Goal: Task Accomplishment & Management: Manage account settings

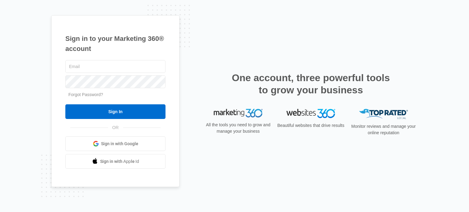
click at [129, 145] on span "Sign in with Google" at bounding box center [119, 144] width 37 height 6
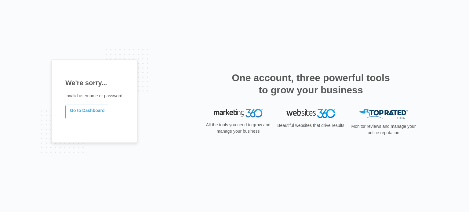
click at [85, 115] on link "Go to Dashboard" at bounding box center [87, 112] width 44 height 15
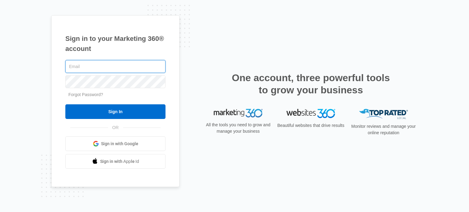
type input "[EMAIL_ADDRESS][DOMAIN_NAME]"
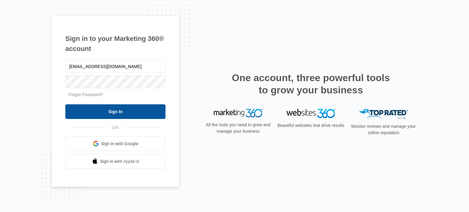
click at [136, 117] on input "Sign In" at bounding box center [115, 111] width 100 height 15
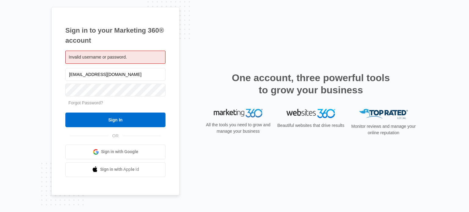
click at [128, 58] on div "Invalid username or password." at bounding box center [115, 57] width 100 height 13
drag, startPoint x: 122, startPoint y: 77, endPoint x: 53, endPoint y: 75, distance: 69.4
click at [53, 75] on div "Sign in to your Marketing 360® account Invalid username or password. sales@sign…" at bounding box center [115, 101] width 128 height 189
type input "[EMAIL_ADDRESS][DOMAIN_NAME]"
click at [64, 95] on div "Sign in to your Marketing 360® account Invalid username or password. rjnash1980…" at bounding box center [115, 101] width 128 height 189
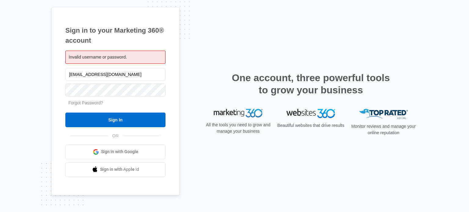
click at [59, 113] on div "Sign in to your Marketing 360® account Invalid username or password. rjnash1980…" at bounding box center [115, 101] width 128 height 189
click at [124, 153] on span "Sign in with Google" at bounding box center [119, 152] width 37 height 6
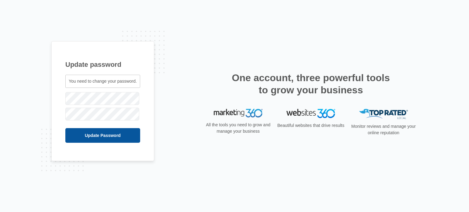
click at [75, 138] on input "Update Password" at bounding box center [102, 135] width 75 height 15
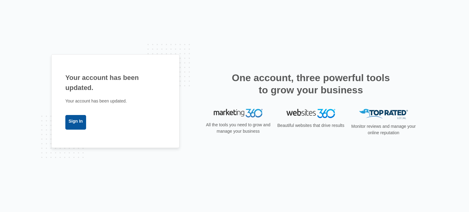
click at [75, 124] on link "Sign In" at bounding box center [75, 122] width 21 height 15
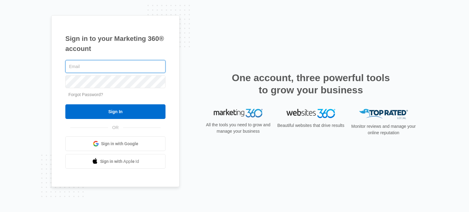
type input "[EMAIL_ADDRESS][DOMAIN_NAME]"
click at [180, 119] on div "Sign in to your Marketing 360® account rjnash1980@gmail.com Forgot Password? Si…" at bounding box center [234, 106] width 367 height 182
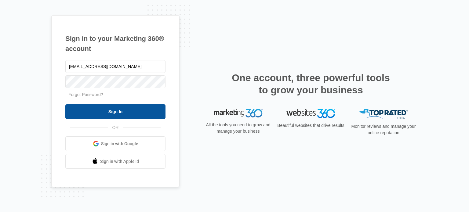
click at [148, 114] on input "Sign In" at bounding box center [115, 111] width 100 height 15
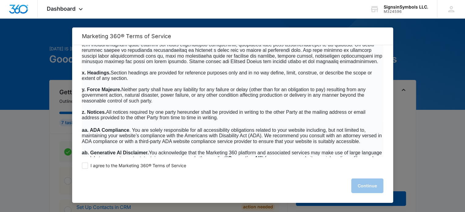
scroll to position [3937, 0]
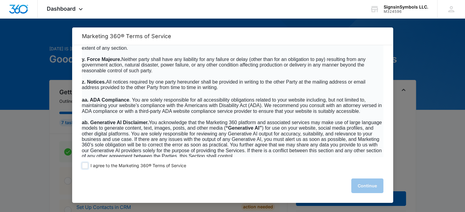
click at [83, 166] on span at bounding box center [85, 166] width 6 height 6
click at [83, 166] on input "I agree to the Marketing 360® Terms of Service" at bounding box center [85, 166] width 6 height 6
checkbox input "true"
click at [366, 184] on button "Continue" at bounding box center [367, 186] width 32 height 15
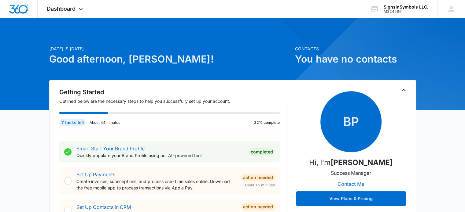
scroll to position [0, 0]
click at [74, 8] on span "Dashboard" at bounding box center [61, 8] width 29 height 6
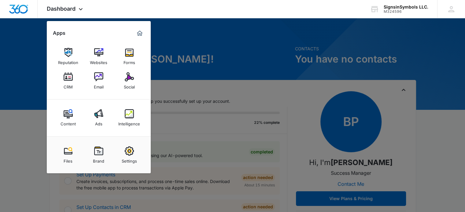
click at [191, 68] on div at bounding box center [232, 106] width 465 height 212
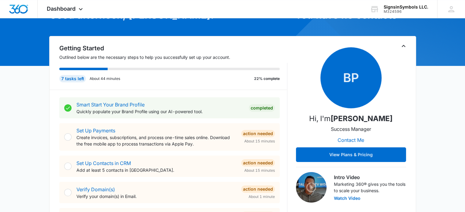
scroll to position [45, 0]
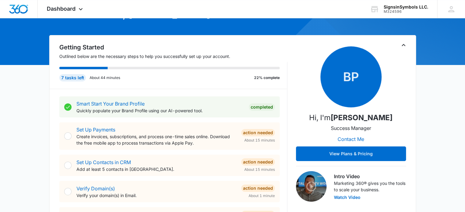
click at [68, 135] on div at bounding box center [67, 136] width 7 height 7
click at [247, 135] on div "Action Needed" at bounding box center [258, 132] width 34 height 7
click at [66, 137] on div at bounding box center [67, 136] width 7 height 7
click at [261, 134] on div "Action Needed" at bounding box center [258, 132] width 34 height 7
click at [66, 135] on div at bounding box center [67, 136] width 7 height 7
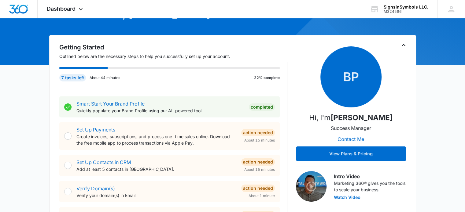
click at [66, 135] on div at bounding box center [67, 136] width 7 height 7
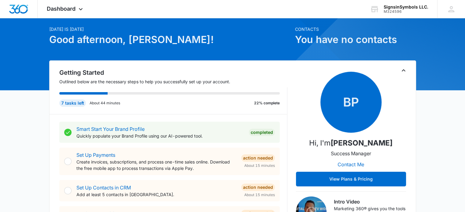
scroll to position [0, 0]
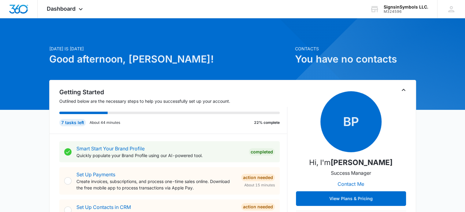
click at [69, 180] on div at bounding box center [67, 181] width 7 height 7
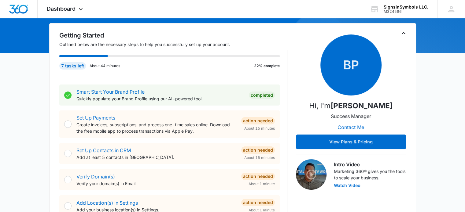
scroll to position [61, 0]
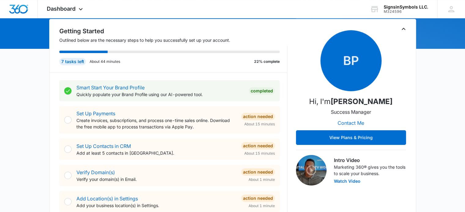
click at [65, 119] on div at bounding box center [67, 119] width 7 height 7
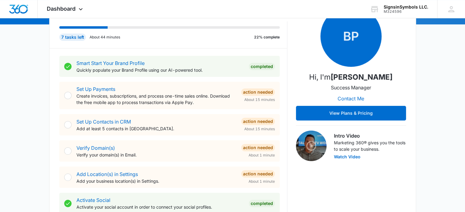
scroll to position [0, 0]
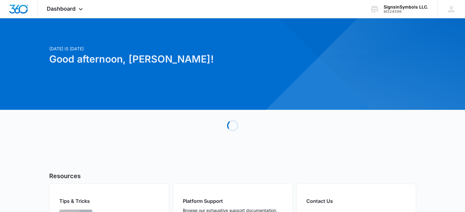
scroll to position [72, 0]
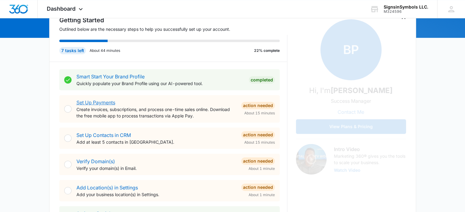
click at [98, 101] on link "Set Up Payments" at bounding box center [95, 103] width 39 height 6
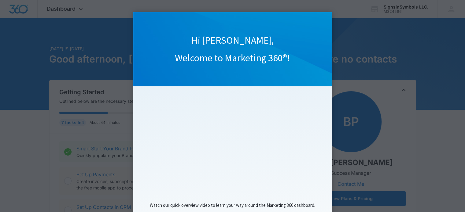
scroll to position [64, 0]
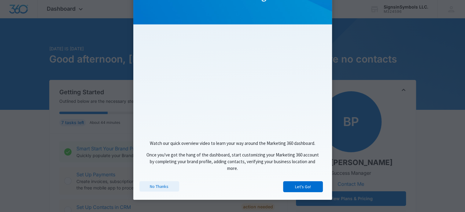
click at [160, 187] on link "No Thanks" at bounding box center [159, 186] width 40 height 10
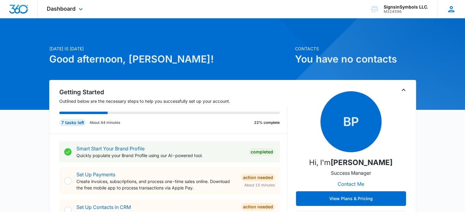
click at [449, 9] on icon at bounding box center [450, 9] width 9 height 9
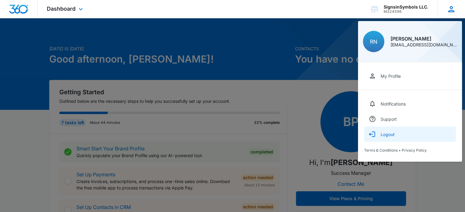
click at [376, 134] on button "Logout" at bounding box center [410, 134] width 92 height 15
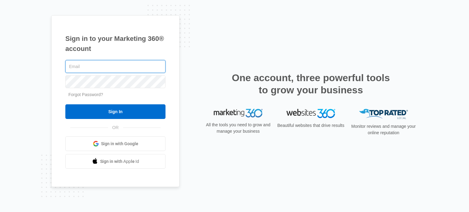
type input "[EMAIL_ADDRESS][DOMAIN_NAME]"
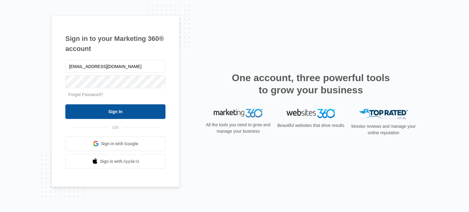
click at [134, 112] on input "Sign In" at bounding box center [115, 111] width 100 height 15
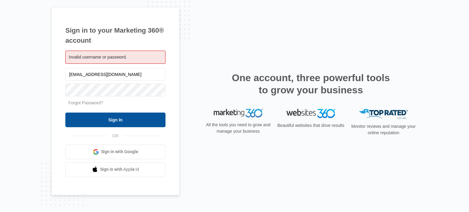
click at [149, 120] on input "Sign In" at bounding box center [115, 120] width 100 height 15
click at [93, 121] on input "Sign In" at bounding box center [115, 120] width 100 height 15
click at [77, 114] on input "Sign In" at bounding box center [115, 120] width 100 height 15
